Goal: Find specific page/section: Find specific page/section

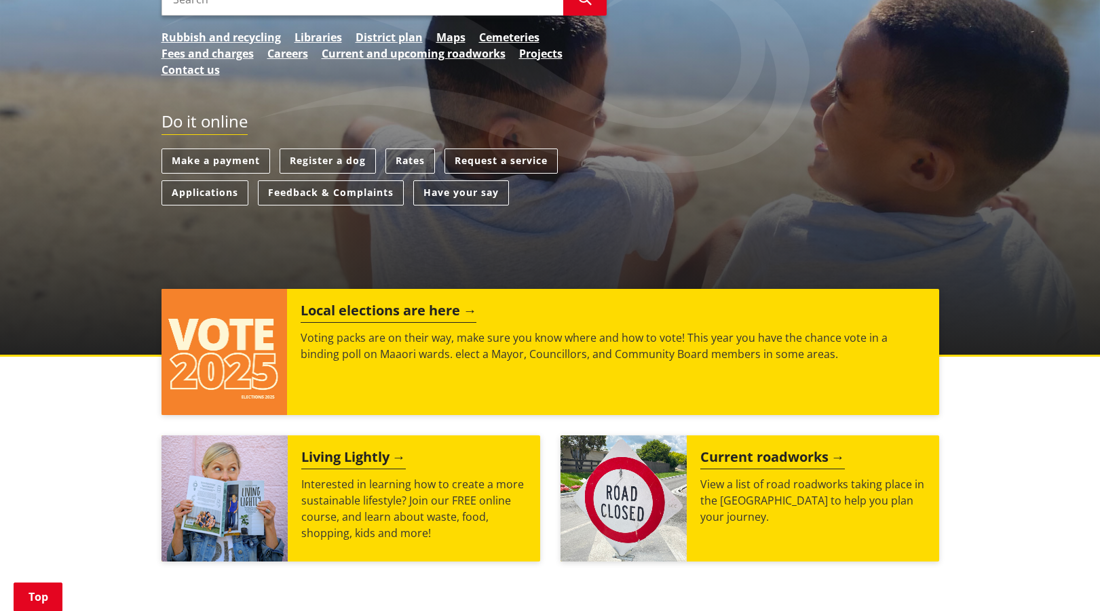
scroll to position [138, 0]
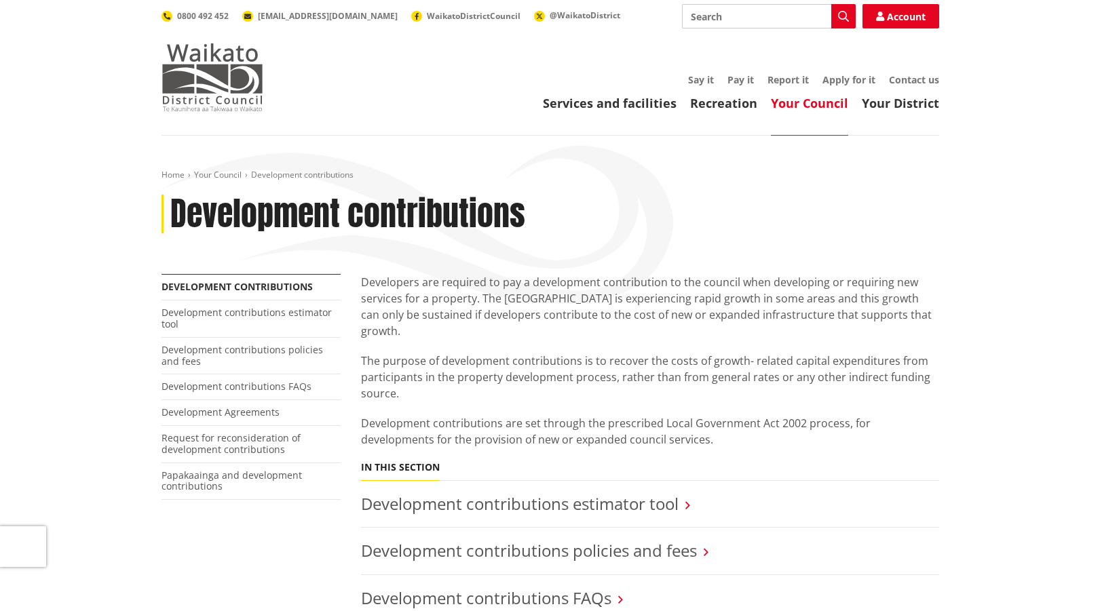
click at [200, 74] on img at bounding box center [212, 77] width 102 height 68
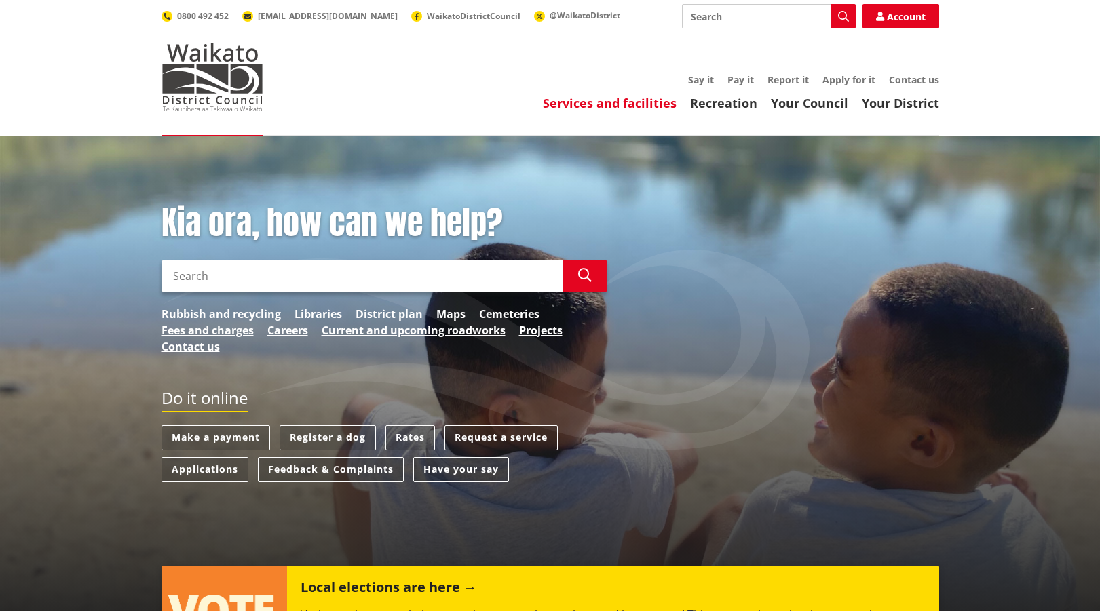
click at [573, 105] on link "Services and facilities" at bounding box center [610, 103] width 134 height 16
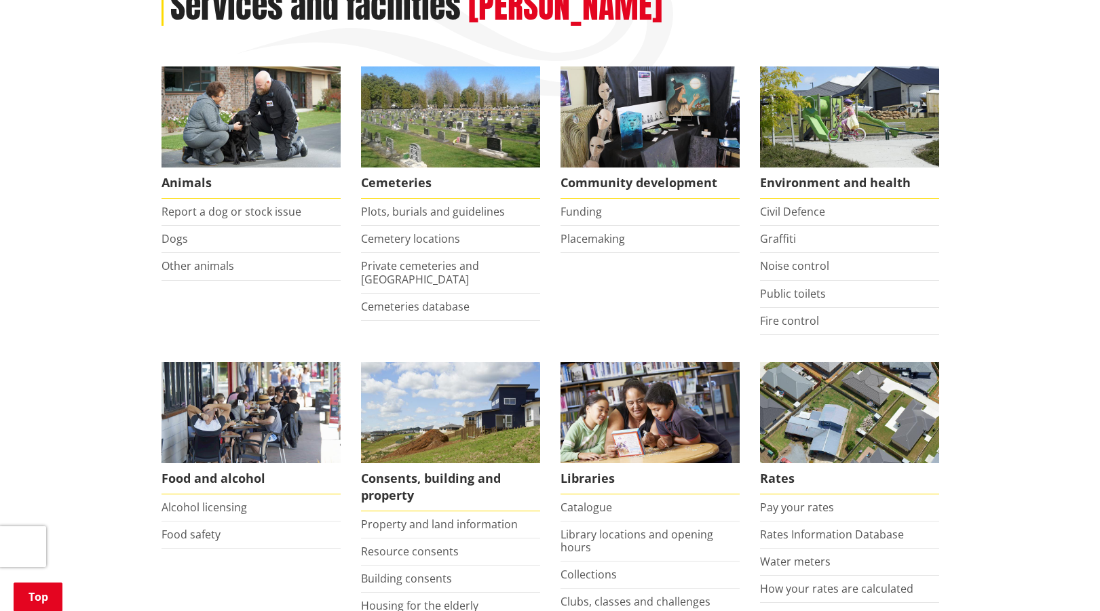
scroll to position [415, 0]
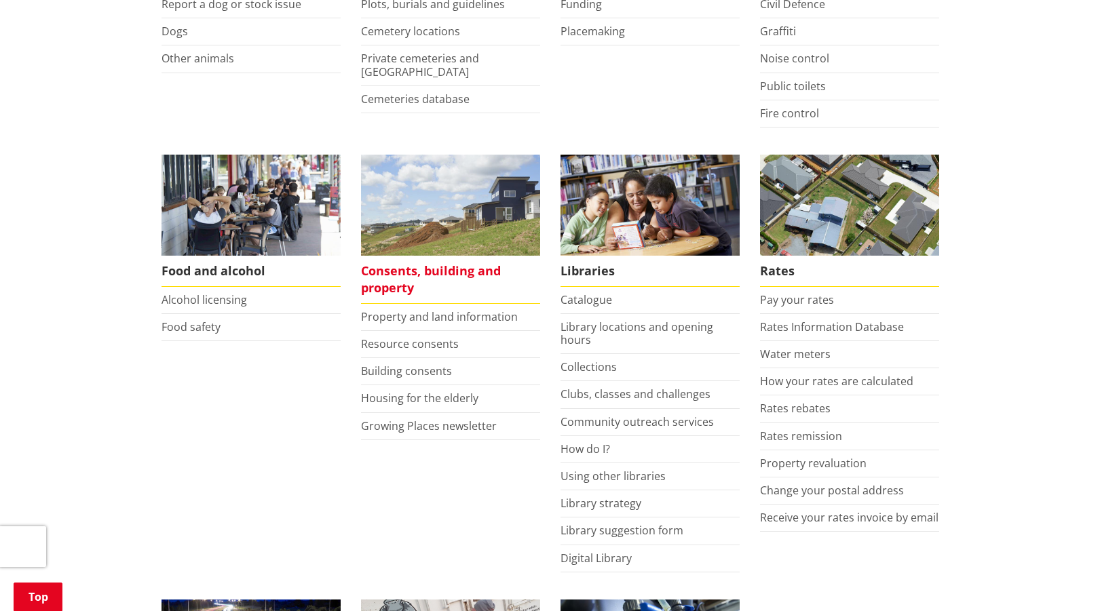
click at [423, 273] on span "Consents, building and property" at bounding box center [450, 280] width 179 height 48
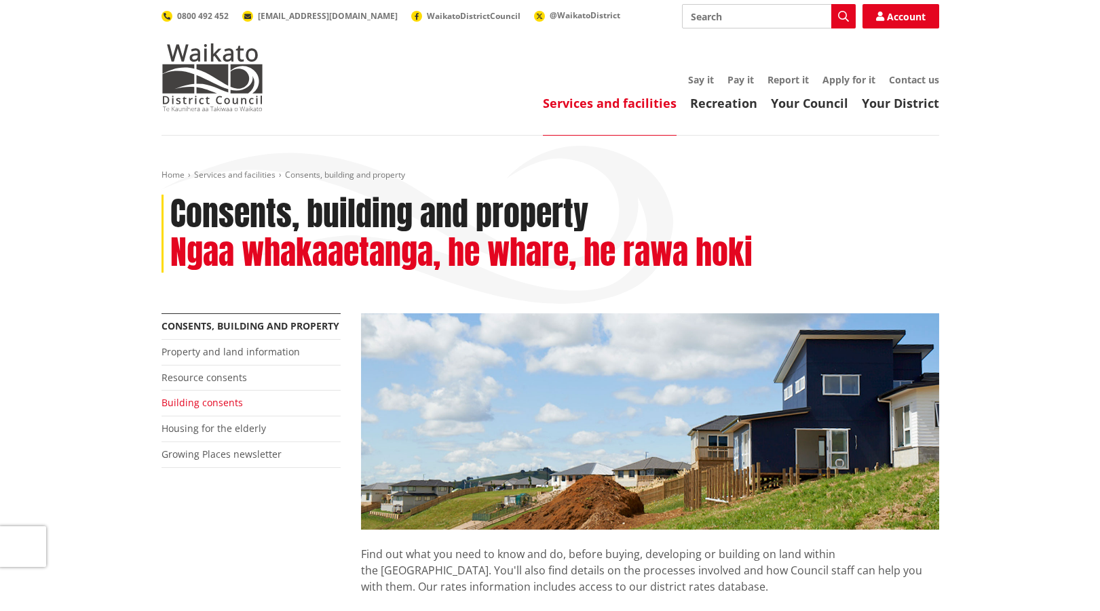
click at [221, 403] on link "Building consents" at bounding box center [201, 402] width 81 height 13
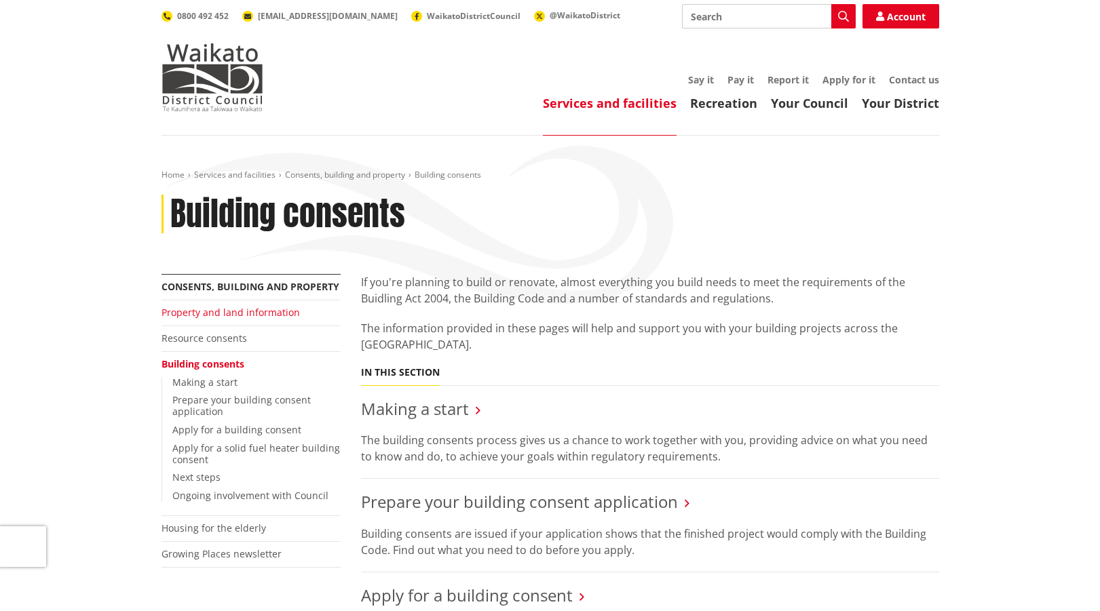
click at [220, 314] on link "Property and land information" at bounding box center [230, 312] width 138 height 13
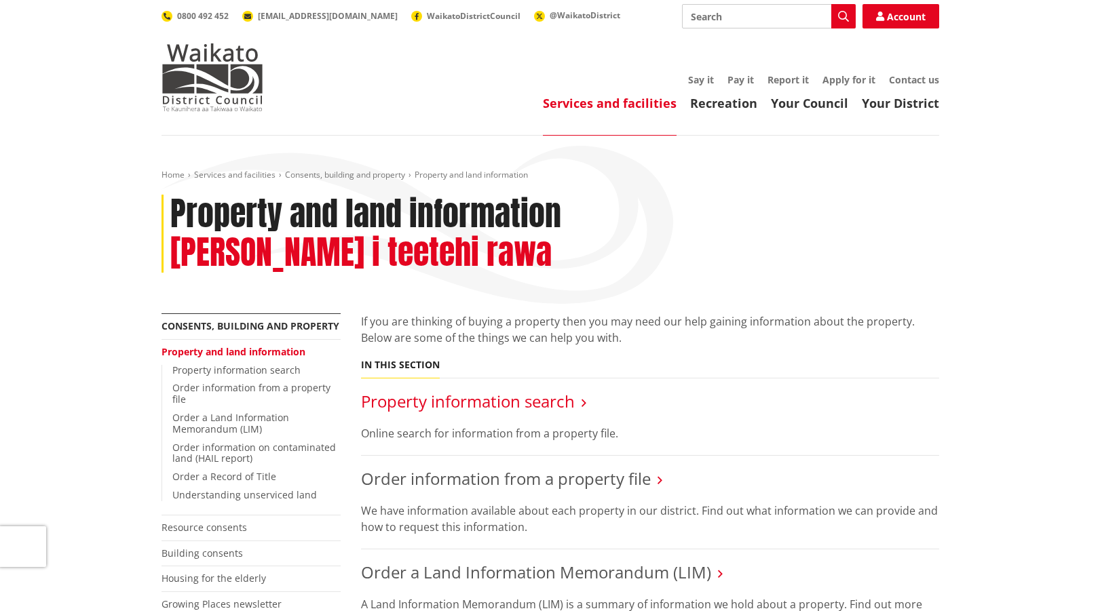
click at [467, 390] on link "Property information search" at bounding box center [468, 401] width 214 height 22
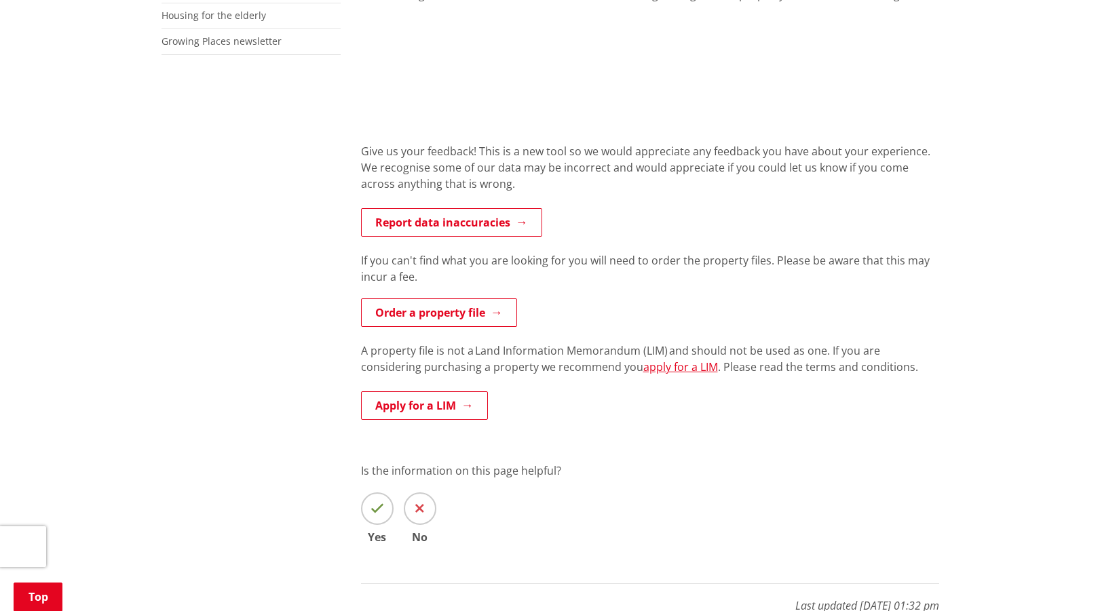
scroll to position [623, 0]
